Goal: Navigation & Orientation: Go to known website

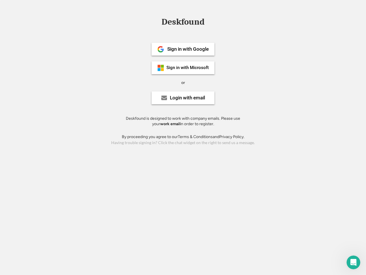
click at [183, 82] on div "or" at bounding box center [183, 83] width 4 height 6
click at [183, 23] on div "Deskfound" at bounding box center [183, 21] width 49 height 9
click at [157, 21] on div "Deskfound" at bounding box center [183, 22] width 366 height 11
click at [183, 23] on div "Deskfound" at bounding box center [183, 21] width 49 height 9
click at [183, 82] on div "or" at bounding box center [183, 83] width 4 height 6
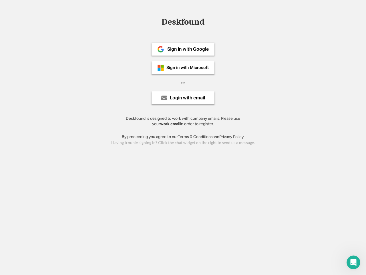
click at [183, 49] on div "Sign in with Google" at bounding box center [188, 49] width 42 height 5
click at [188, 49] on div "Sign in with Google" at bounding box center [188, 49] width 42 height 5
click at [161, 49] on img at bounding box center [160, 49] width 7 height 7
click at [183, 68] on div "Sign in with Microsoft" at bounding box center [188, 68] width 42 height 4
click at [188, 68] on div "Sign in with Microsoft" at bounding box center [188, 68] width 42 height 4
